Goal: Check status: Check status

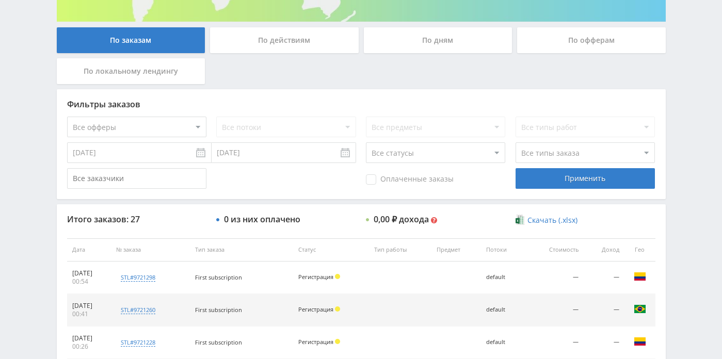
scroll to position [188, 0]
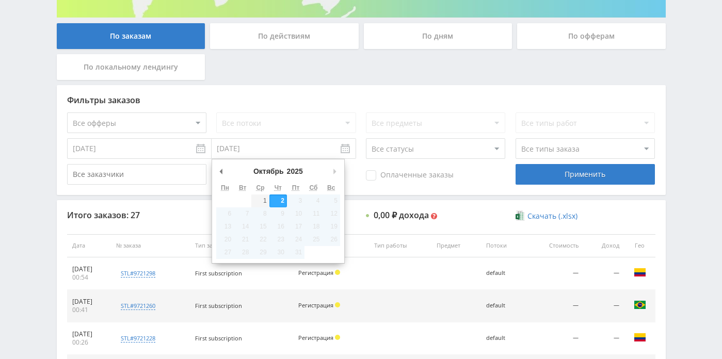
click at [329, 150] on input "[DATE]" at bounding box center [284, 148] width 145 height 21
click at [292, 202] on td "3" at bounding box center [296, 201] width 18 height 13
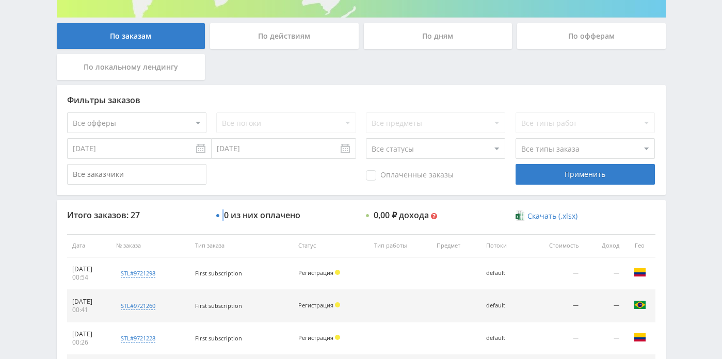
click at [556, 181] on div "Применить" at bounding box center [585, 174] width 139 height 21
click at [97, 161] on div "Фильтры заказов Все офферы MyStylus MyStylus - Revshare Кэмп Studybay Автор24 S…" at bounding box center [361, 140] width 609 height 110
click at [99, 157] on input "[DATE]" at bounding box center [139, 148] width 145 height 21
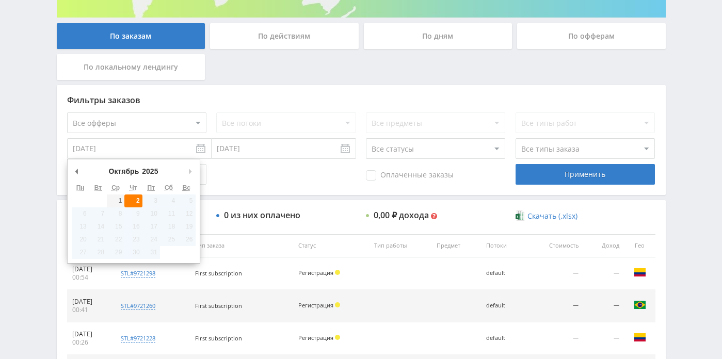
type input "[DATE]"
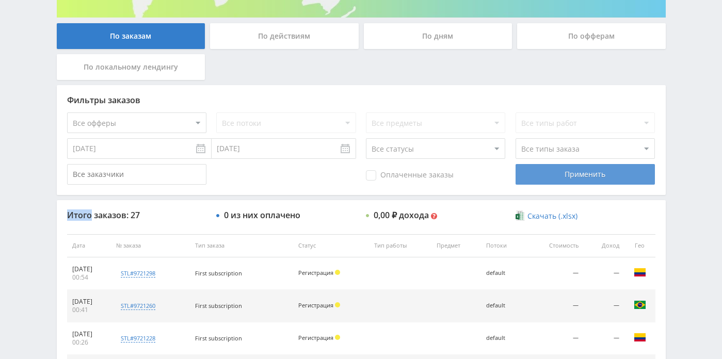
click at [532, 175] on div "Применить" at bounding box center [585, 174] width 139 height 21
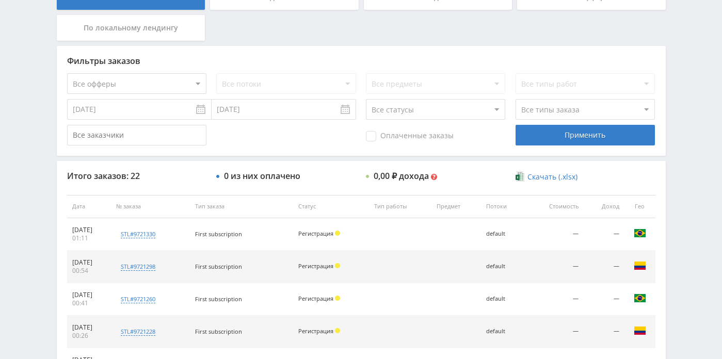
scroll to position [228, 0]
